Goal: Information Seeking & Learning: Compare options

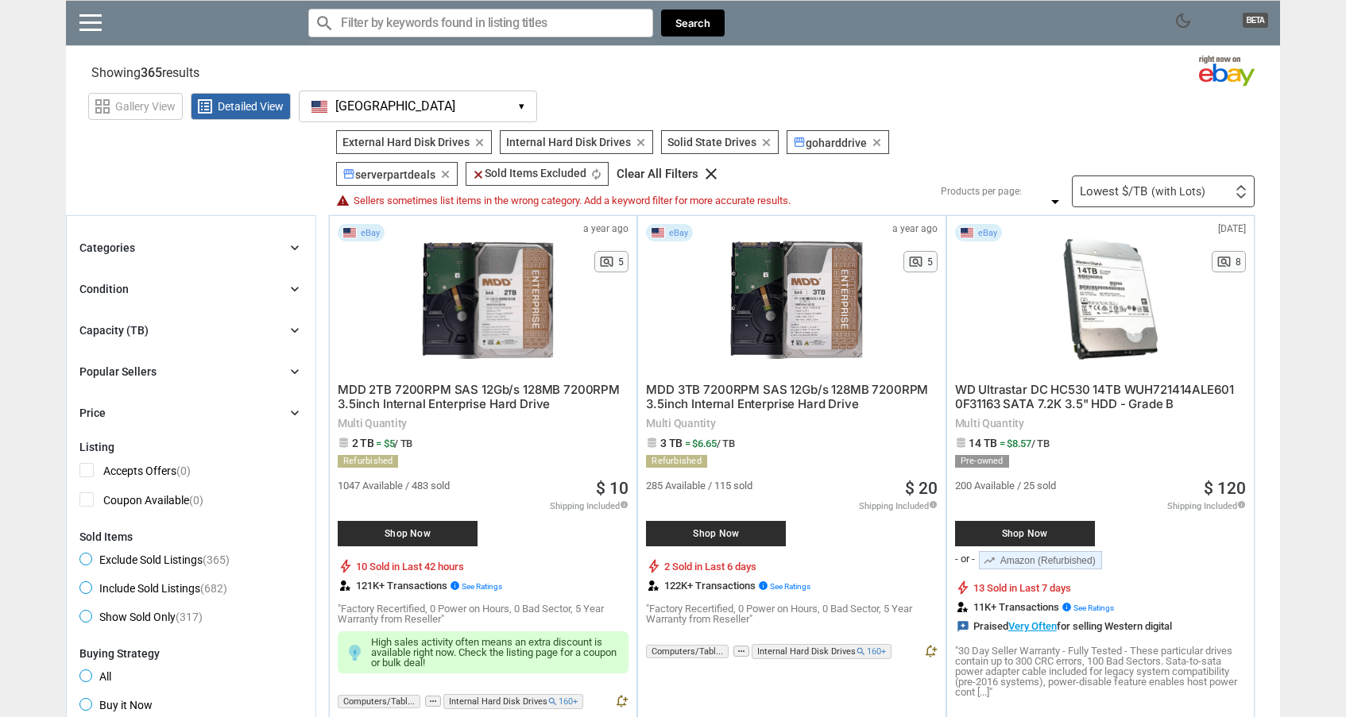
click at [202, 324] on div "Capacity (TB) chevron_right" at bounding box center [190, 330] width 223 height 19
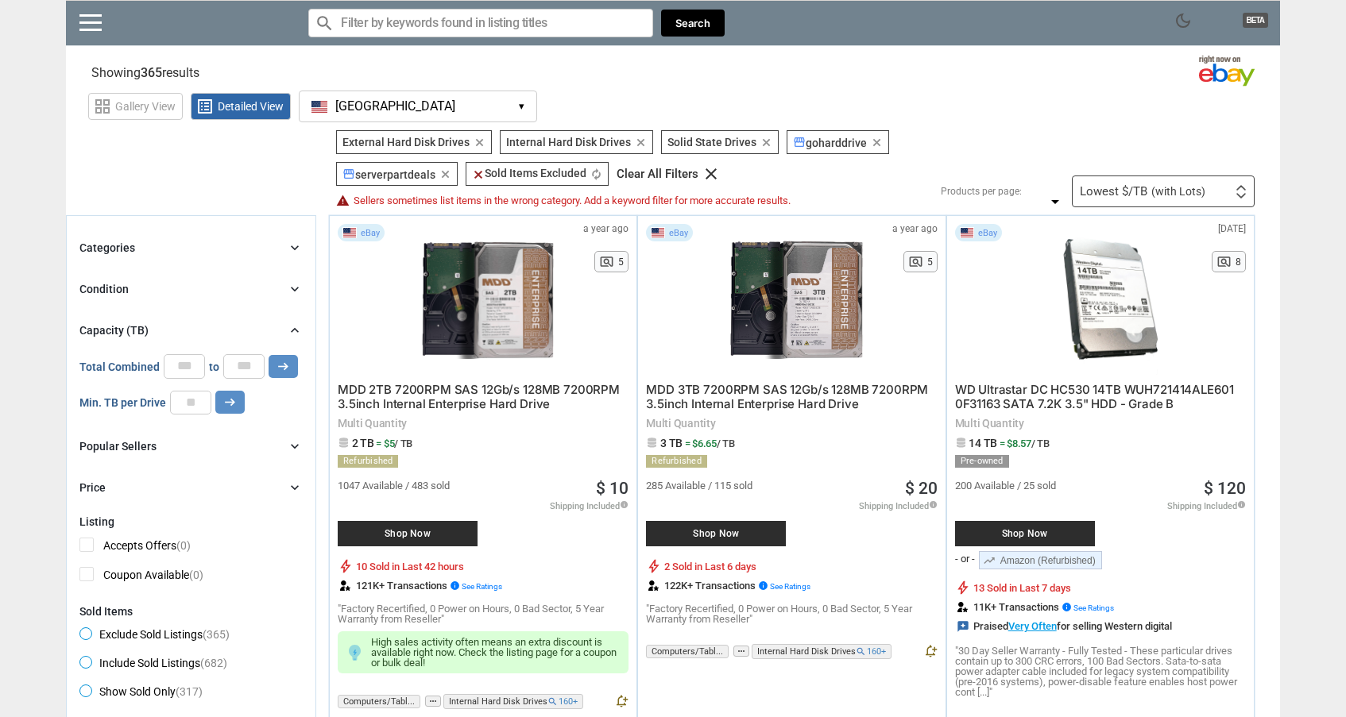
click at [202, 324] on div "Capacity (TB) chevron_right" at bounding box center [190, 330] width 223 height 19
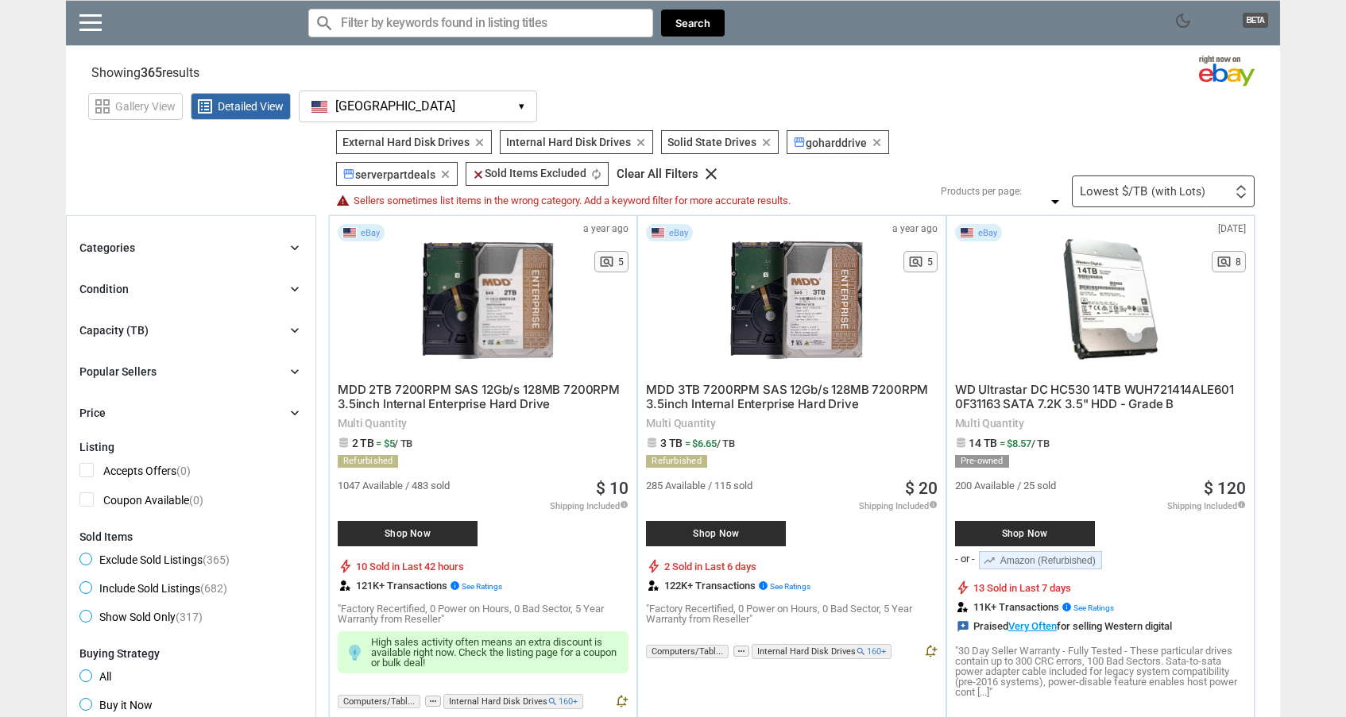
click at [180, 372] on div "Popular Sellers chevron_right" at bounding box center [190, 371] width 223 height 19
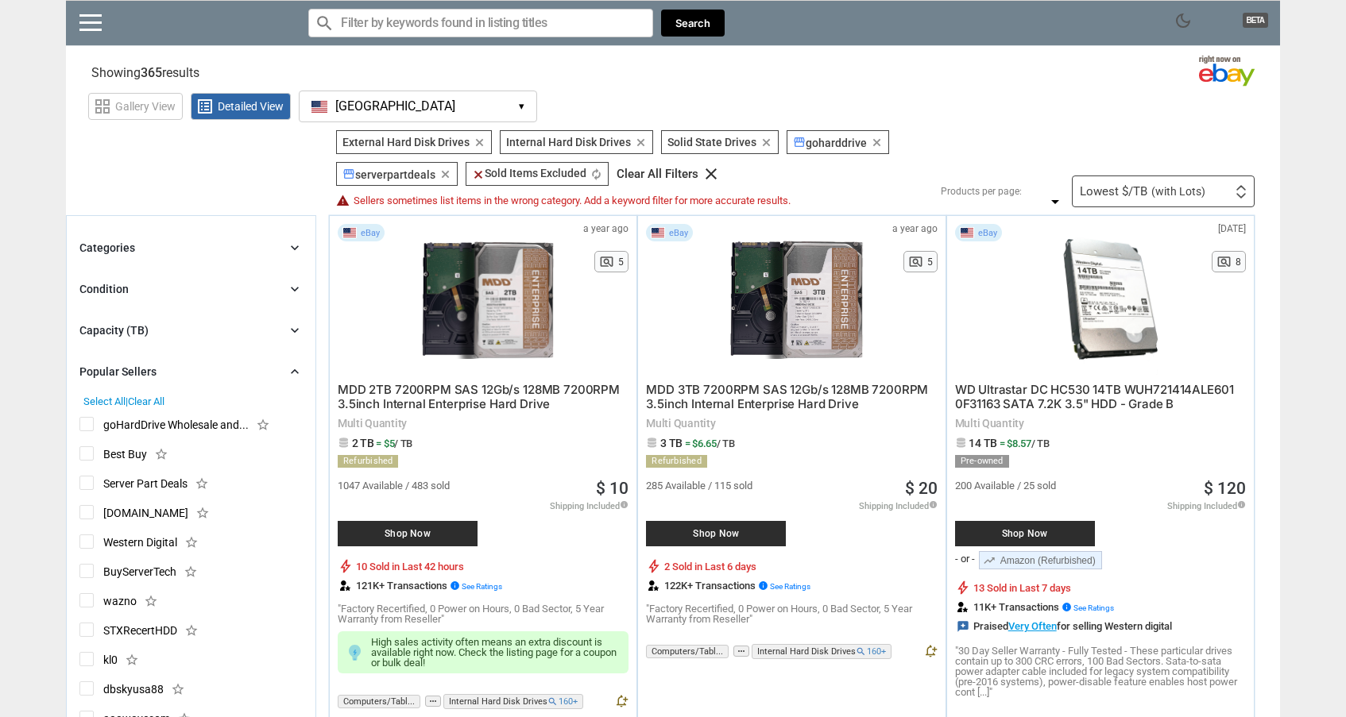
click at [180, 372] on div "Popular Sellers chevron_right" at bounding box center [190, 371] width 223 height 19
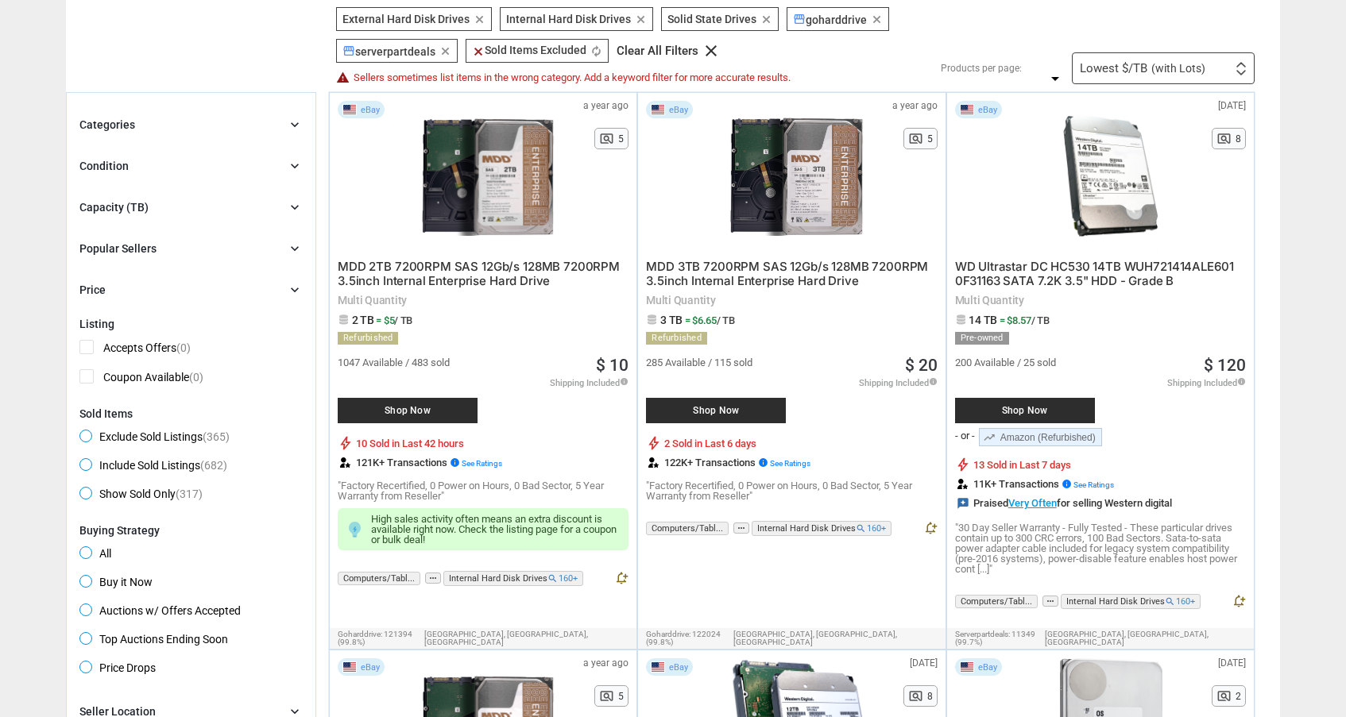
scroll to position [121, 0]
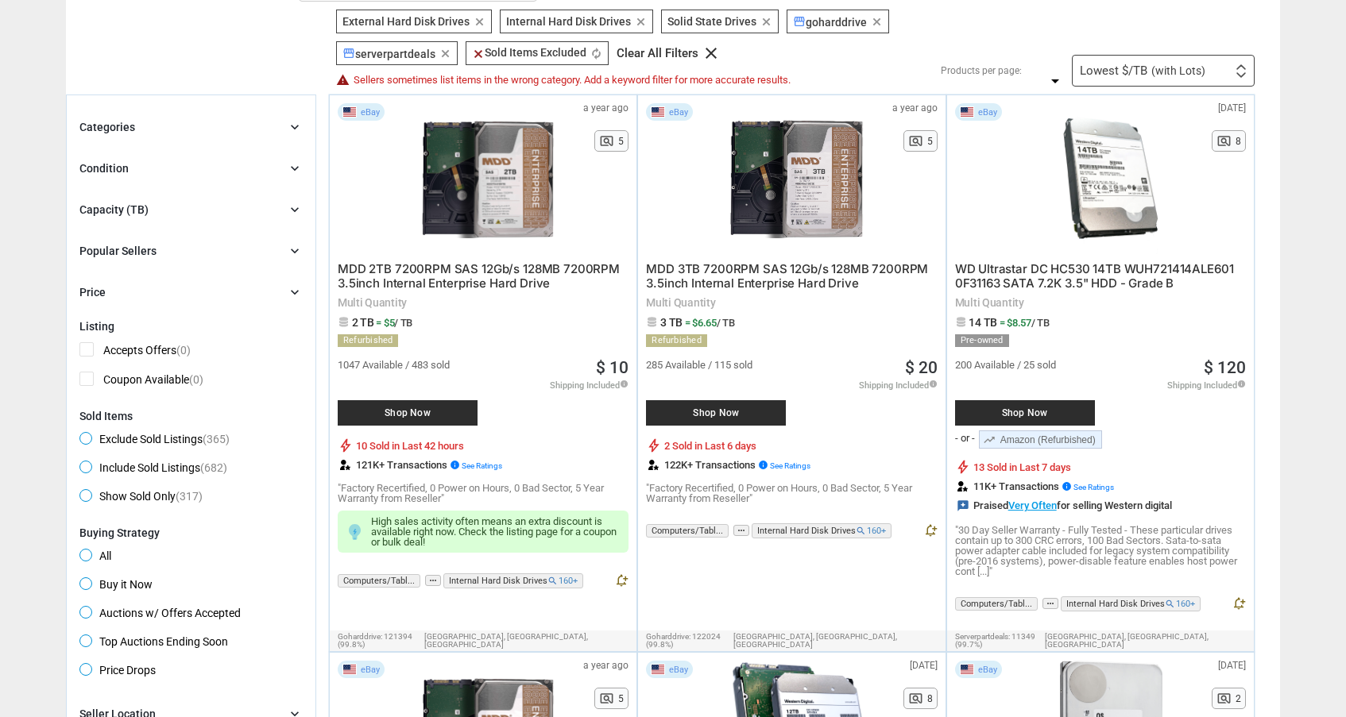
click at [189, 205] on div "Capacity (TB) chevron_right" at bounding box center [190, 209] width 223 height 19
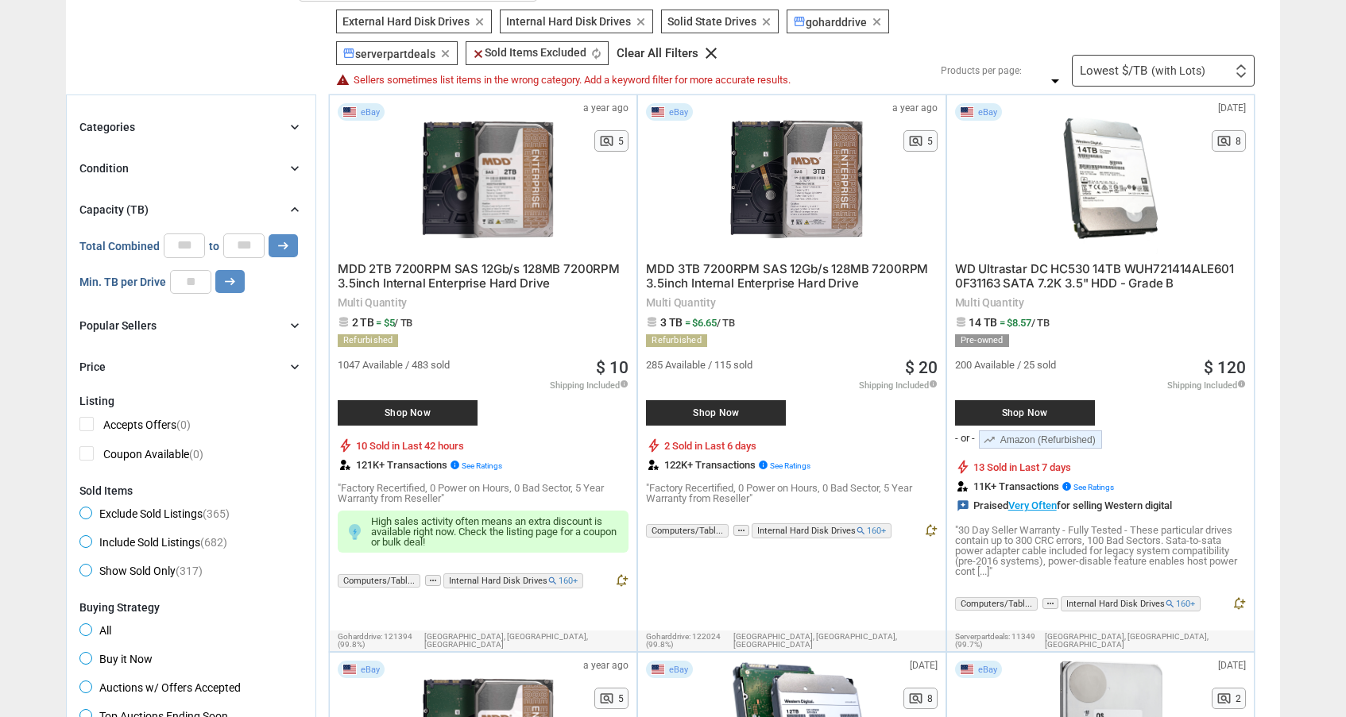
click at [188, 168] on div "Condition chevron_right" at bounding box center [190, 168] width 223 height 19
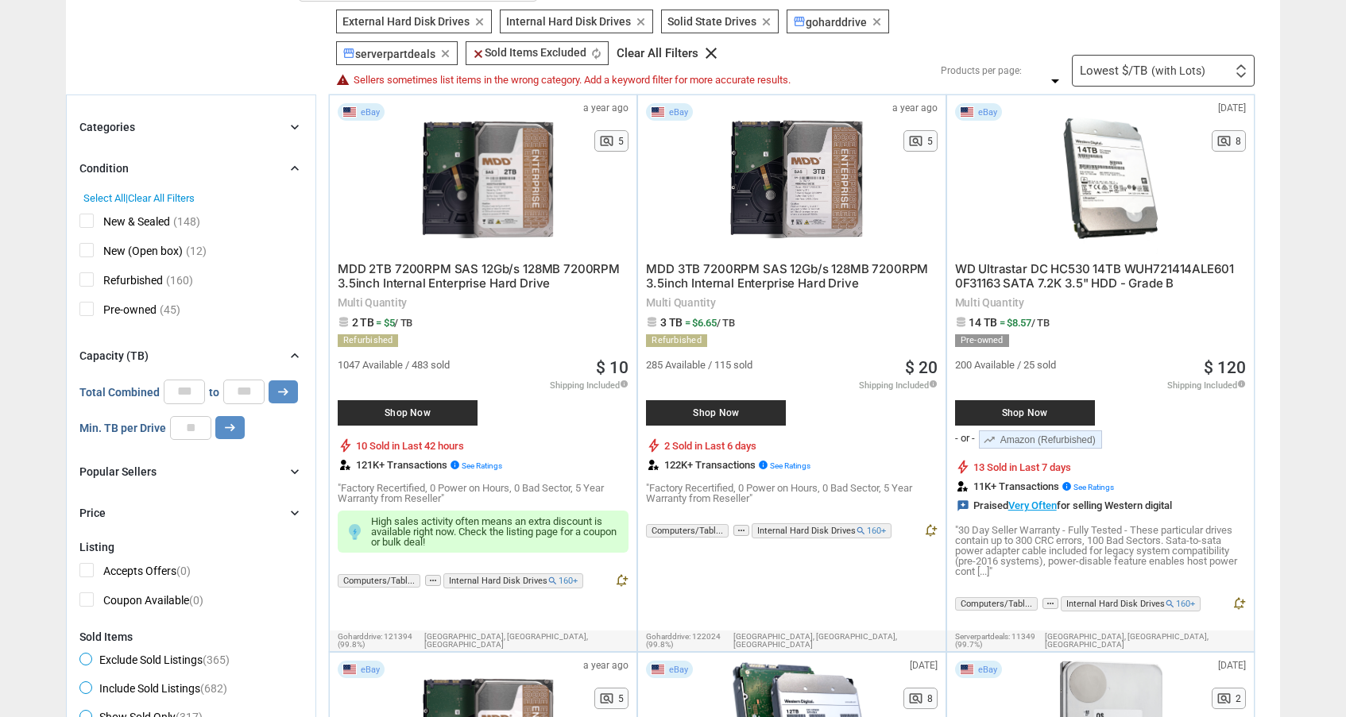
click at [99, 467] on div "Popular Sellers" at bounding box center [117, 472] width 77 height 16
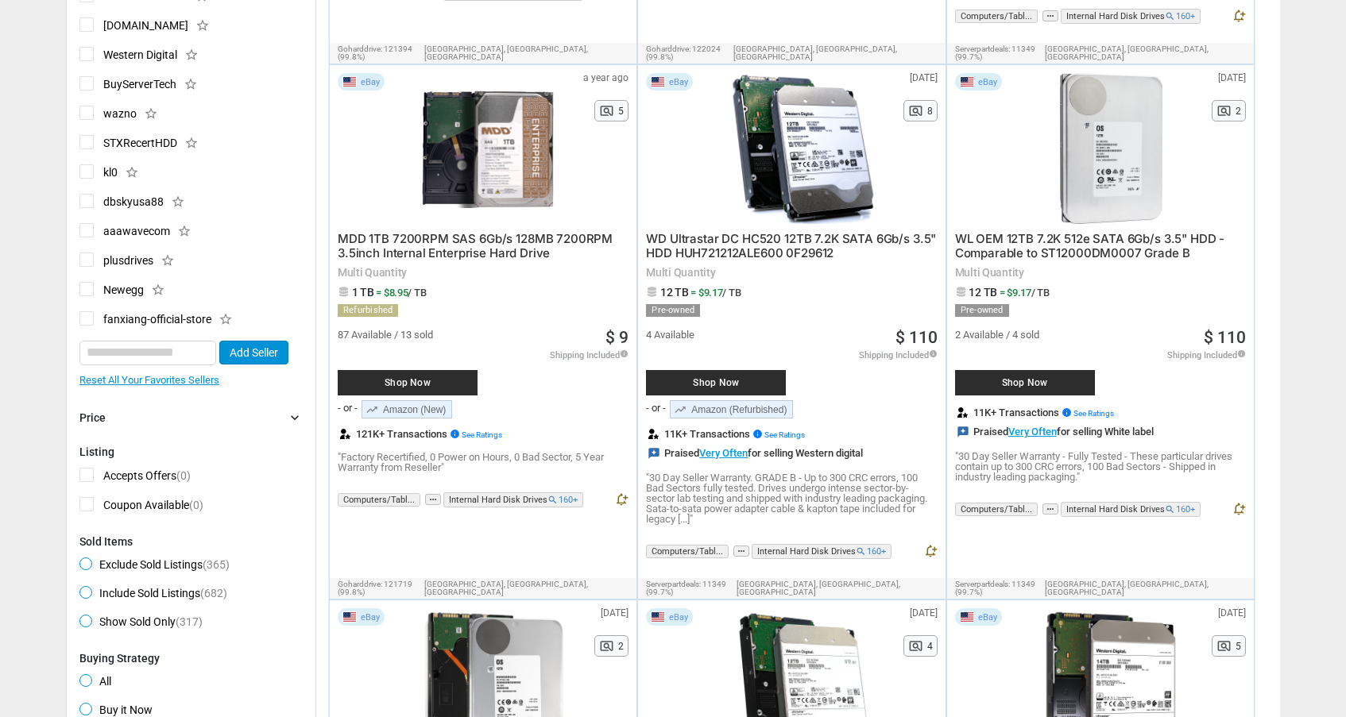
scroll to position [710, 0]
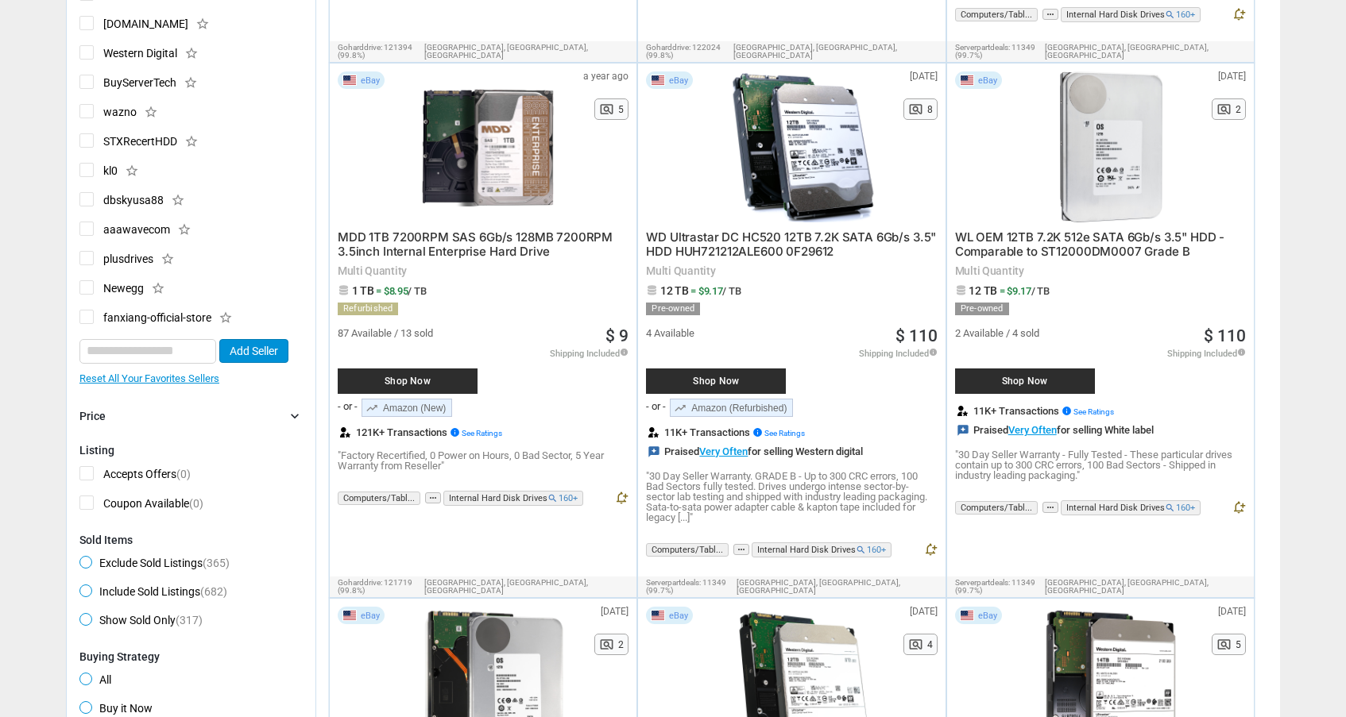
click at [203, 418] on div "Price chevron_right" at bounding box center [190, 416] width 223 height 19
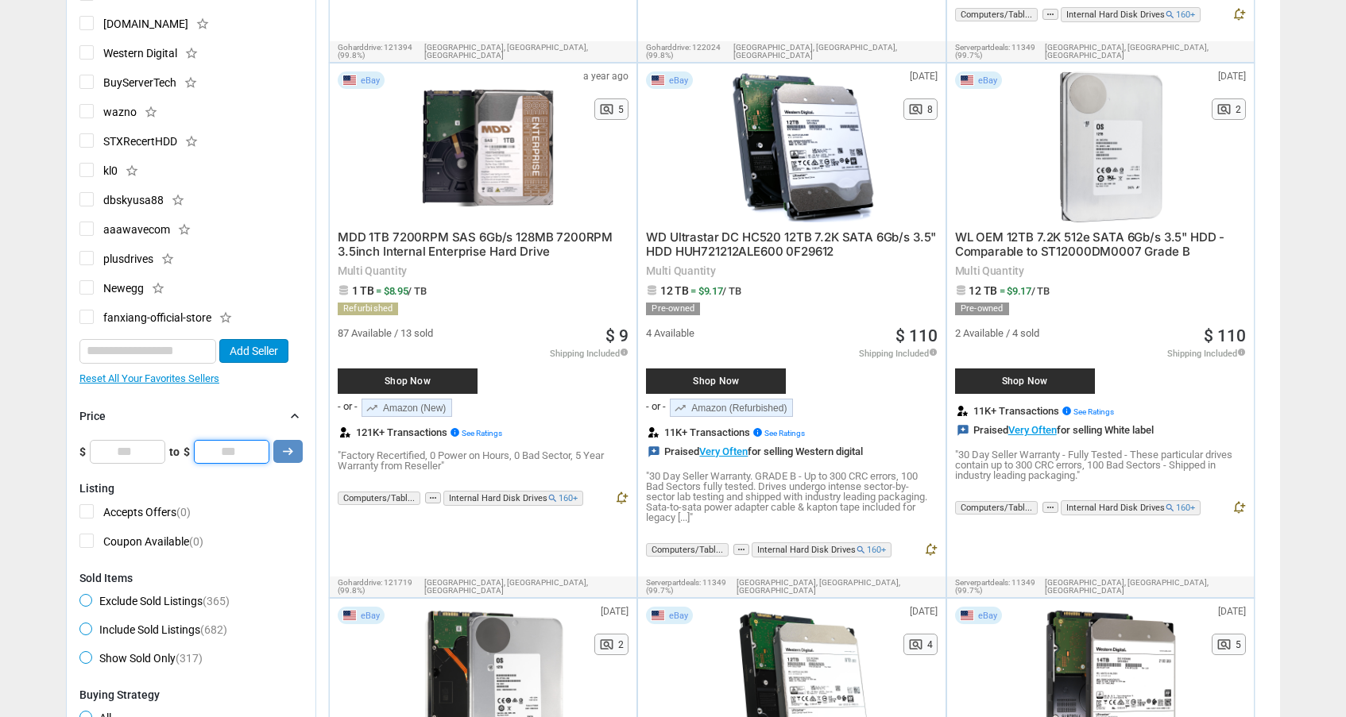
click at [246, 450] on input "*" at bounding box center [231, 452] width 75 height 24
type input "***"
click at [287, 458] on icon "arrow_right_alt" at bounding box center [287, 451] width 15 height 15
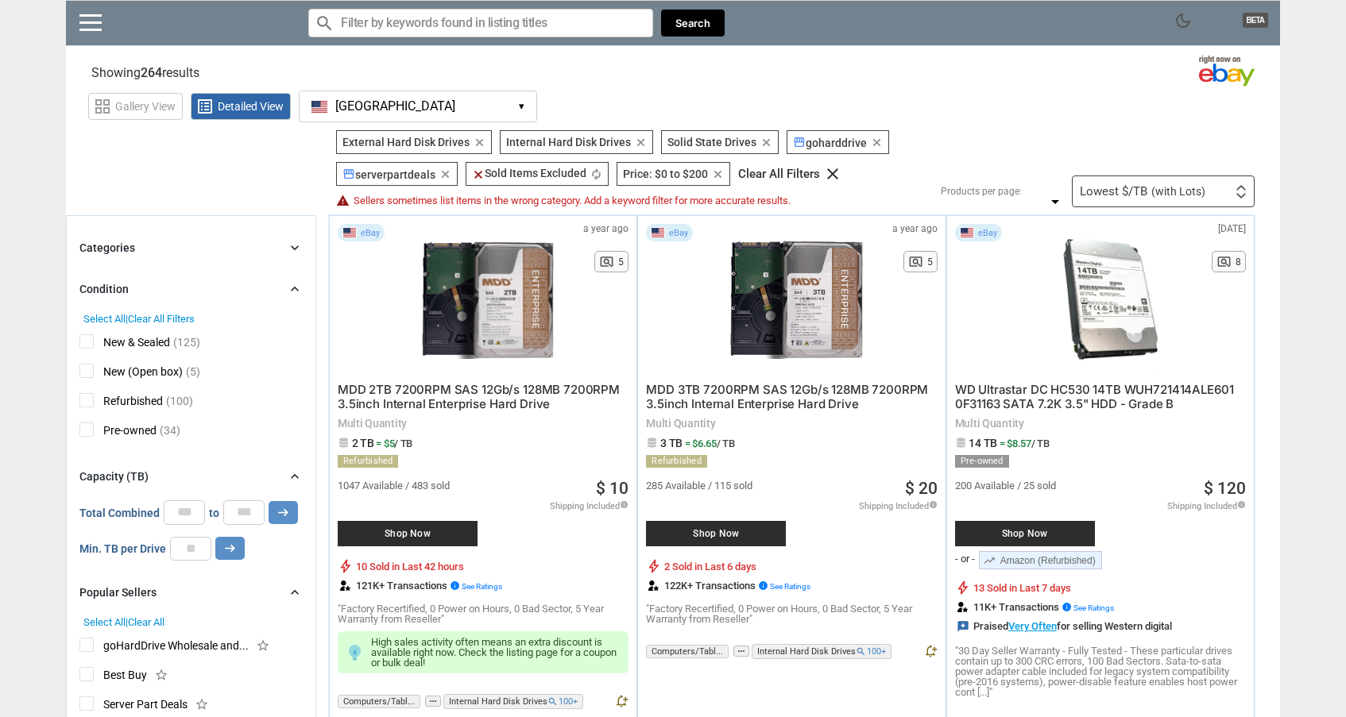
click at [477, 140] on icon "clear" at bounding box center [479, 143] width 12 height 12
click at [600, 141] on icon "clear" at bounding box center [603, 143] width 12 height 12
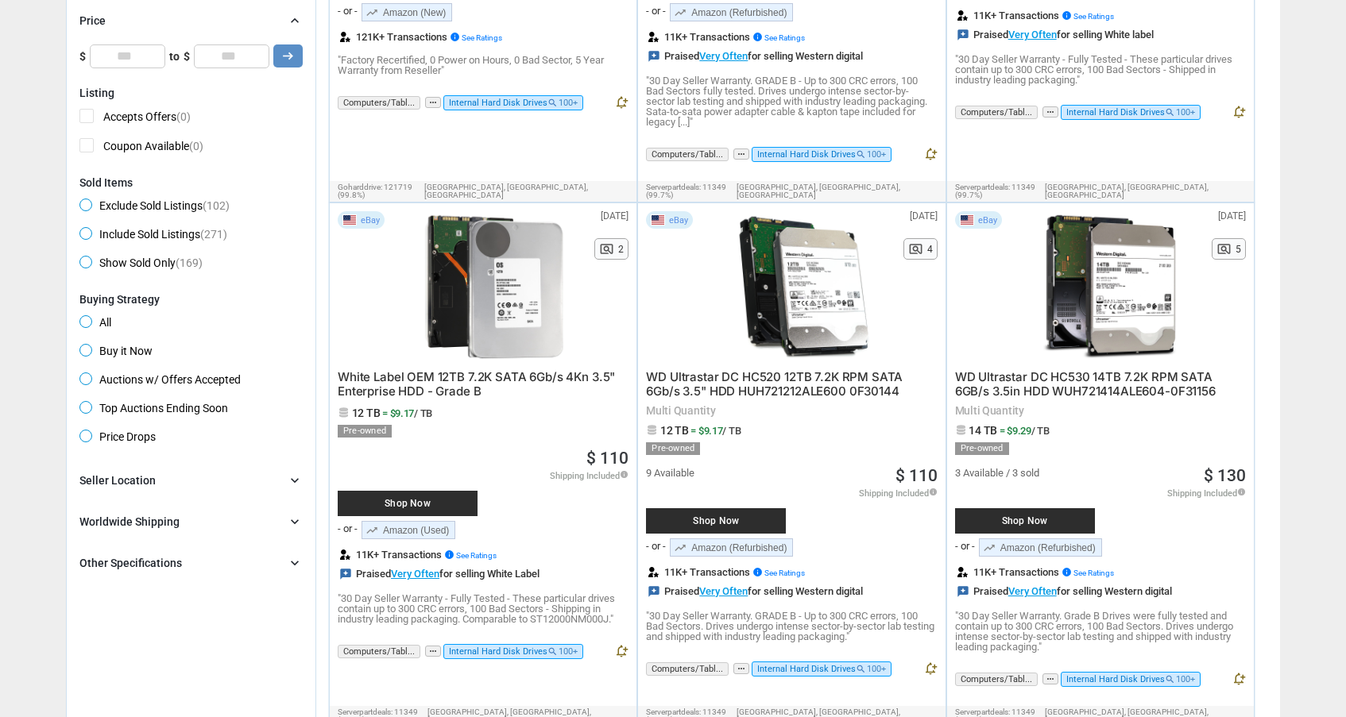
scroll to position [1131, 0]
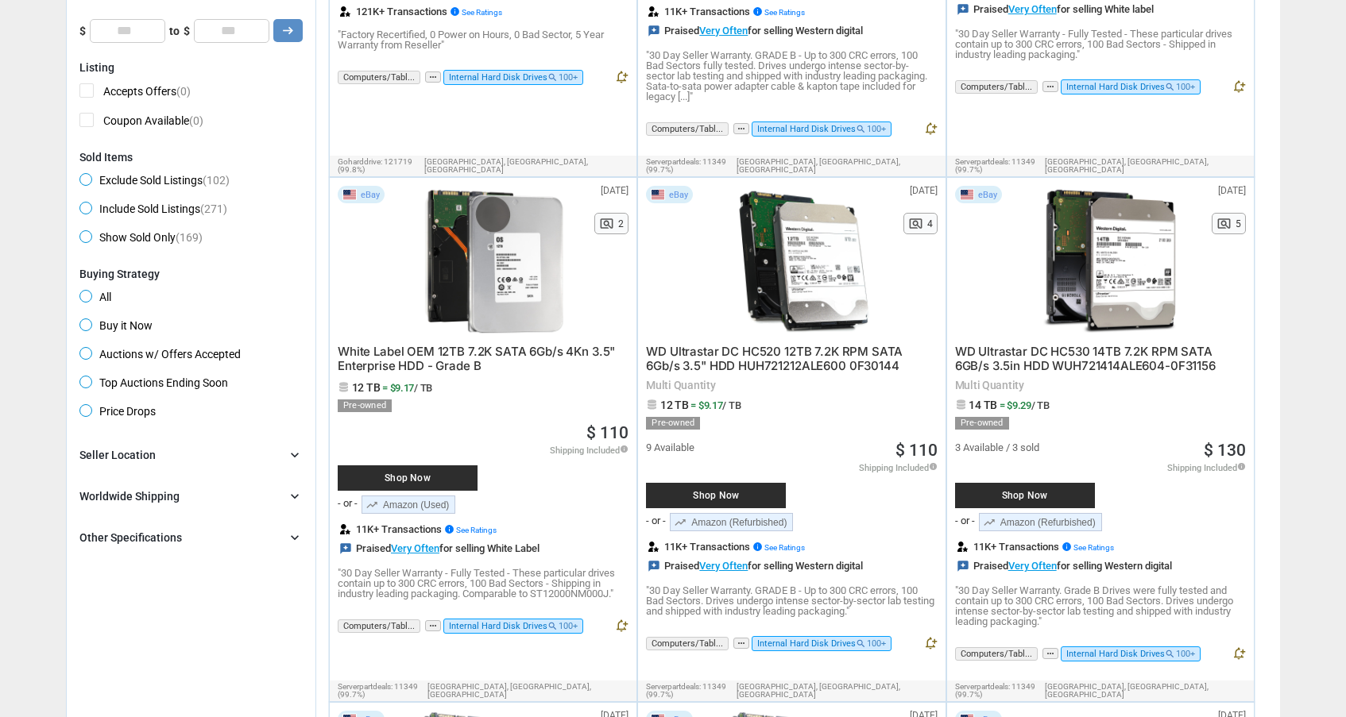
click at [280, 538] on div "Other Specifications chevron_right" at bounding box center [190, 537] width 223 height 19
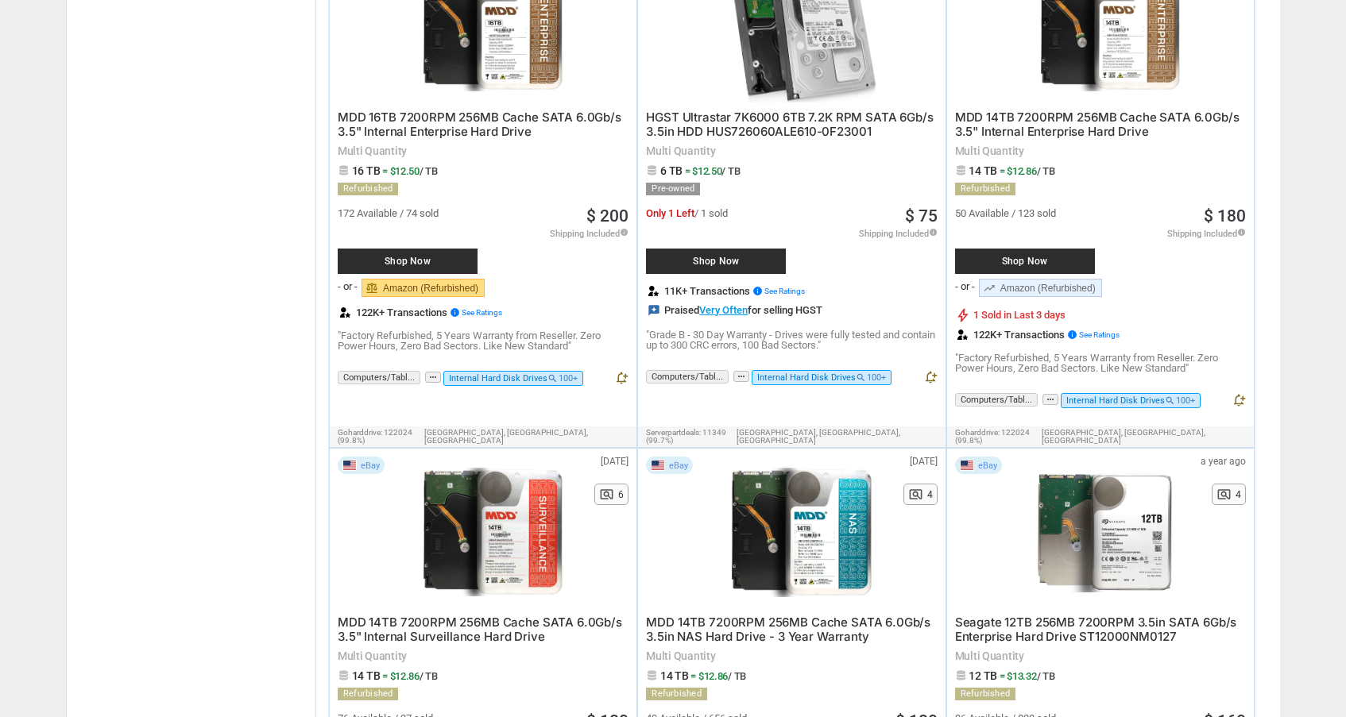
scroll to position [7748, 0]
